Goal: Task Accomplishment & Management: Use online tool/utility

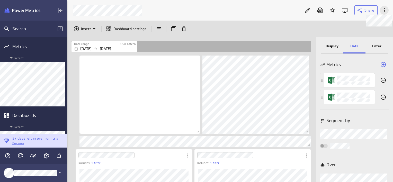
click at [385, 10] on icon at bounding box center [384, 10] width 6 height 6
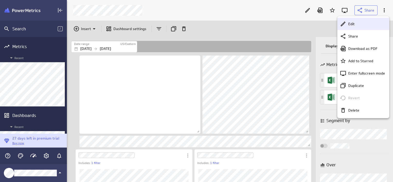
click at [356, 26] on div "Edit" at bounding box center [365, 23] width 39 height 5
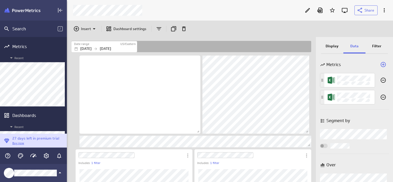
click at [224, 13] on div at bounding box center [185, 10] width 231 height 11
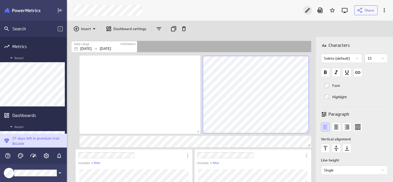
click at [307, 10] on icon "Edit" at bounding box center [307, 10] width 5 height 5
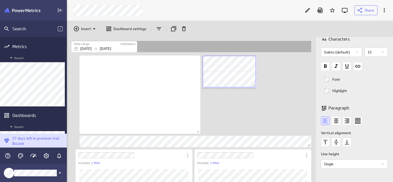
drag, startPoint x: 308, startPoint y: 132, endPoint x: 249, endPoint y: 86, distance: 75.0
click at [252, 86] on span "Dashboard content with 22 widgets" at bounding box center [254, 86] width 5 height 5
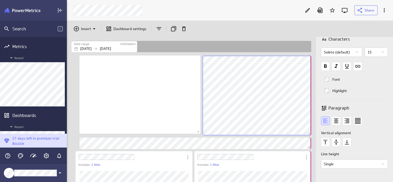
scroll to position [3, 2]
drag, startPoint x: 250, startPoint y: 85, endPoint x: 312, endPoint y: 133, distance: 78.2
click at [312, 133] on span "Dashboard content with 22 widgets" at bounding box center [309, 133] width 5 height 5
click at [307, 11] on icon "Edit" at bounding box center [307, 10] width 6 height 6
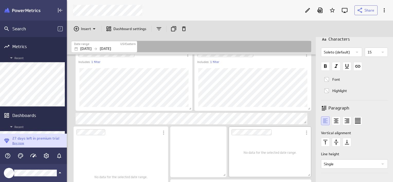
scroll to position [180, 0]
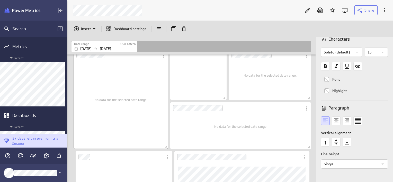
click at [98, 98] on span "No data for the selected date range." at bounding box center [120, 100] width 53 height 4
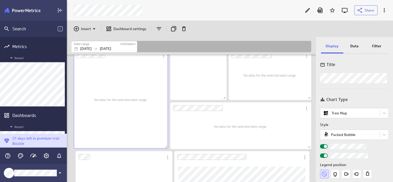
scroll to position [0, 0]
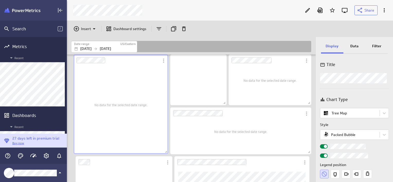
click at [377, 44] on p "Filter" at bounding box center [376, 45] width 9 height 5
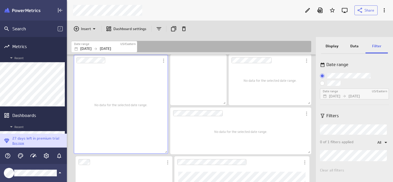
click at [303, 33] on div "Insert Dashboard settings" at bounding box center [230, 29] width 326 height 16
click at [207, 127] on div "No data for the selected date range." at bounding box center [240, 132] width 133 height 38
click at [123, 123] on div "No data for the selected date range." at bounding box center [120, 105] width 53 height 90
click at [325, 46] on p "Display" at bounding box center [331, 45] width 13 height 5
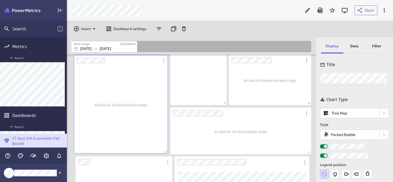
click at [275, 32] on div "Insert Dashboard settings" at bounding box center [230, 29] width 326 height 16
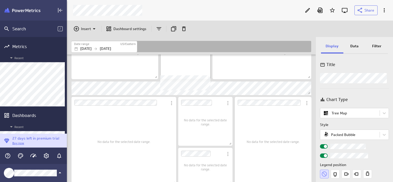
scroll to position [468, 0]
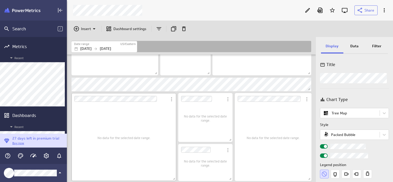
click at [131, 121] on div "No data for the selected date range." at bounding box center [123, 137] width 53 height 79
click at [375, 46] on p "Filter" at bounding box center [376, 45] width 9 height 5
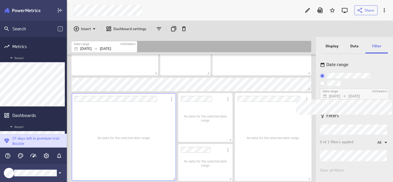
click at [360, 95] on p "[DATE]" at bounding box center [353, 96] width 11 height 5
click at [234, 31] on div "Insert Dashboard settings" at bounding box center [230, 29] width 326 height 16
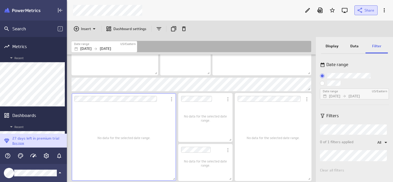
click at [367, 11] on span "Share" at bounding box center [369, 10] width 10 height 5
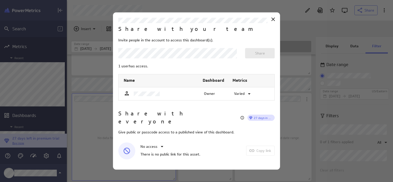
click at [231, 56] on body "Search / Metrics Recent Dashboards Recent Data Feeds Explorer 27 days left in p…" at bounding box center [196, 91] width 393 height 182
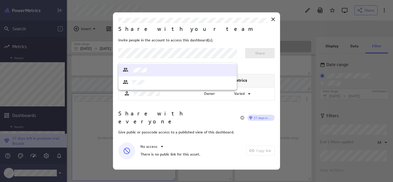
click at [142, 72] on div at bounding box center [134, 70] width 24 height 7
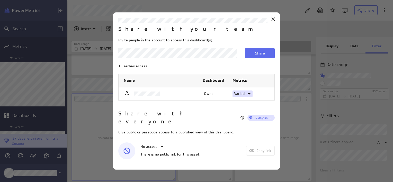
click at [249, 95] on icon at bounding box center [249, 93] width 3 height 1
click at [249, 98] on div at bounding box center [196, 91] width 393 height 182
click at [258, 58] on button "Share" at bounding box center [260, 53] width 30 height 10
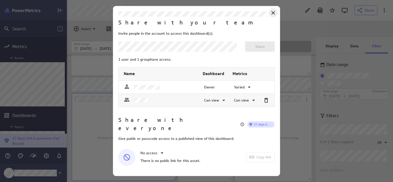
click at [272, 15] on icon "Close" at bounding box center [273, 13] width 4 height 4
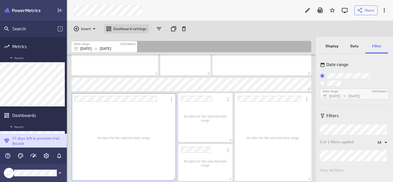
click at [129, 31] on p "Dashboard settings" at bounding box center [129, 28] width 33 height 5
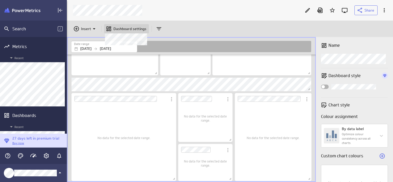
click at [129, 31] on p "Dashboard settings" at bounding box center [129, 28] width 33 height 5
click at [87, 31] on p "Insert" at bounding box center [86, 28] width 10 height 5
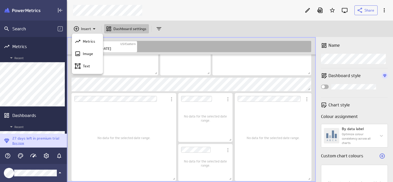
click at [155, 28] on div at bounding box center [196, 91] width 393 height 182
click at [158, 28] on icon "Add and remove filters" at bounding box center [159, 29] width 6 height 6
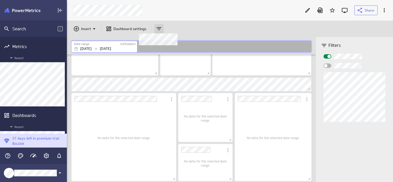
click at [158, 28] on icon at bounding box center [159, 29] width 6 height 6
click at [229, 24] on div "Insert Dashboard settings" at bounding box center [230, 29] width 326 height 16
click at [328, 68] on label "Widget Properties" at bounding box center [354, 65] width 62 height 5
click at [0, 0] on input "Widget Properties" at bounding box center [0, 0] width 0 height 0
click at [327, 67] on div "Widget Properties" at bounding box center [327, 65] width 8 height 4
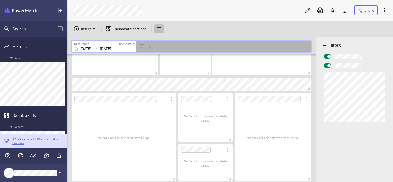
click at [0, 0] on input "Widget Properties" at bounding box center [0, 0] width 0 height 0
click at [223, 36] on div "Insert Dashboard settings" at bounding box center [230, 29] width 326 height 16
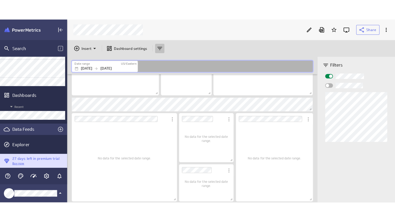
scroll to position [40, 0]
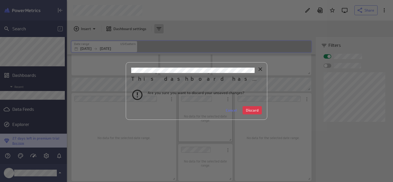
click at [226, 110] on span "Cancel" at bounding box center [231, 110] width 11 height 5
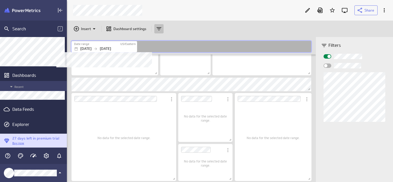
drag, startPoint x: 114, startPoint y: 118, endPoint x: 4, endPoint y: 86, distance: 114.5
click at [114, 118] on div "No data for the selected date range." at bounding box center [123, 137] width 53 height 79
click at [231, 62] on div "No data for the selected date range." at bounding box center [261, 48] width 91 height 45
click at [344, 11] on icon "Enter fullscreen mode" at bounding box center [344, 10] width 6 height 6
click at [292, 52] on div "Date range [GEOGRAPHIC_DATA]/Eastern [DATE] [DATE]" at bounding box center [190, 46] width 239 height 11
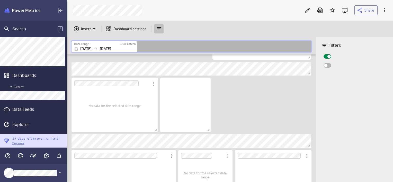
drag, startPoint x: 254, startPoint y: 33, endPoint x: 252, endPoint y: 35, distance: 2.9
click at [253, 33] on div "Insert Dashboard settings" at bounding box center [230, 29] width 326 height 16
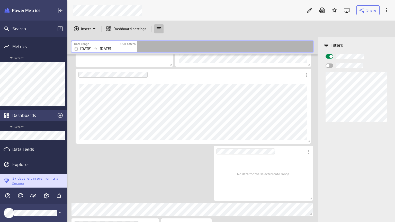
scroll to position [230, 336]
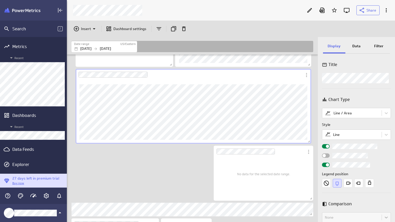
click at [358, 22] on div "Insert Dashboard settings" at bounding box center [231, 29] width 328 height 16
click at [126, 29] on p "Dashboard settings" at bounding box center [129, 28] width 33 height 5
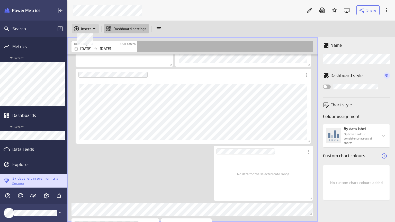
click at [86, 28] on p "Insert" at bounding box center [86, 28] width 10 height 5
click at [193, 24] on div at bounding box center [197, 111] width 395 height 222
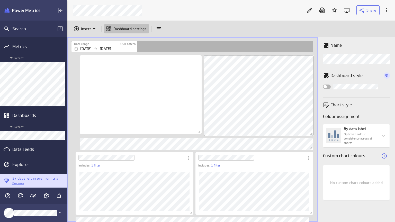
scroll to position [0, 0]
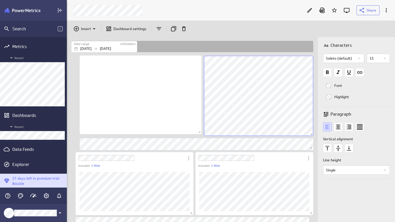
click at [272, 31] on div "Insert Dashboard settings" at bounding box center [231, 29] width 328 height 16
drag, startPoint x: 233, startPoint y: 22, endPoint x: 209, endPoint y: 0, distance: 32.4
click at [13, 37] on div "Search / Metrics Recent Dashboards Recent Data Feeds Explorer 27 days left in p…" at bounding box center [197, 111] width 395 height 222
drag, startPoint x: 209, startPoint y: 0, endPoint x: -19, endPoint y: 30, distance: 229.5
click at [0, 30] on html "Search / Metrics Recent Dashboards Recent Data Feeds Explorer 27 days left in p…" at bounding box center [197, 111] width 395 height 222
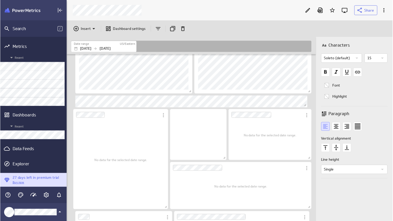
scroll to position [129, 0]
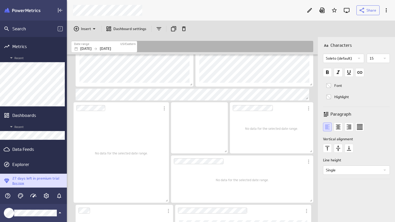
drag, startPoint x: 350, startPoint y: 203, endPoint x: 346, endPoint y: 186, distance: 17.4
click at [338, 182] on div "Characters Soleto (default) 15 Font Highlight Paragraph Vertical alignment Line…" at bounding box center [356, 129] width 77 height 185
drag, startPoint x: 384, startPoint y: 5, endPoint x: 368, endPoint y: 19, distance: 21.1
click at [369, 19] on div "Share" at bounding box center [231, 10] width 328 height 21
drag, startPoint x: 215, startPoint y: 11, endPoint x: 192, endPoint y: 32, distance: 30.7
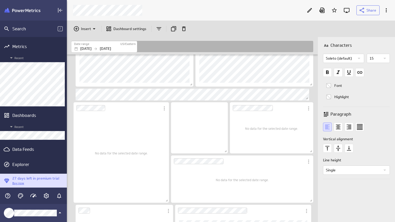
click at [192, 32] on div "Share Insert Dashboard settings Date range [GEOGRAPHIC_DATA]/Eastern [DATE] [DA…" at bounding box center [231, 111] width 328 height 222
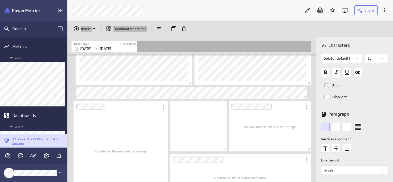
scroll to position [2, 2]
click at [219, 23] on div "Insert Dashboard settings" at bounding box center [230, 29] width 326 height 16
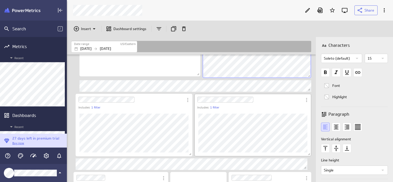
scroll to position [26, 0]
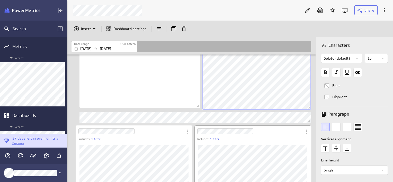
click at [242, 141] on div "Includes: 1 filter" at bounding box center [254, 139] width 114 height 4
click at [244, 143] on div "Dashboard Widget" at bounding box center [252, 164] width 117 height 47
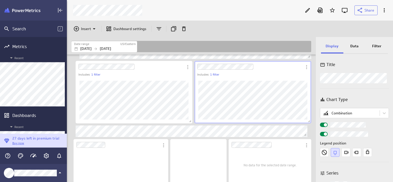
scroll to position [103, 0]
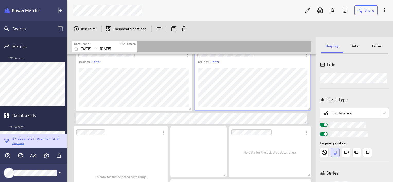
click at [376, 46] on p "Filter" at bounding box center [376, 45] width 9 height 5
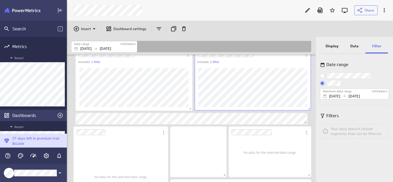
scroll to position [40, 0]
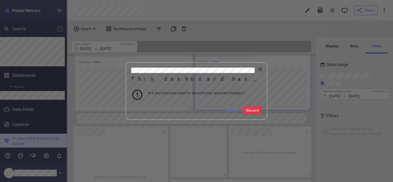
click at [228, 112] on span "Cancel" at bounding box center [231, 110] width 11 height 5
click at [231, 110] on span "Cancel" at bounding box center [231, 110] width 11 height 5
